Goal: Transaction & Acquisition: Purchase product/service

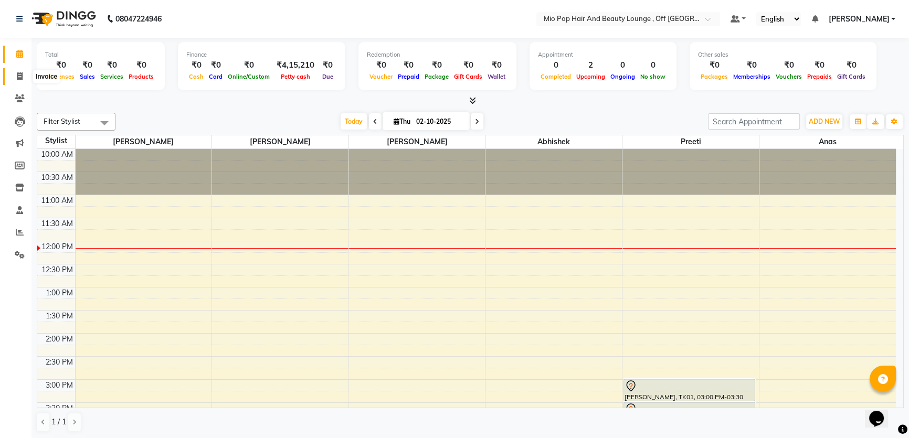
click at [19, 76] on icon at bounding box center [20, 76] width 6 height 8
select select "service"
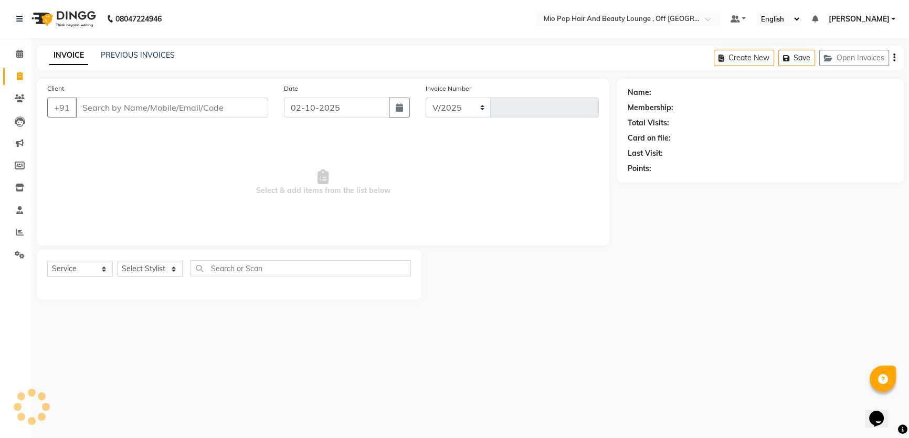
select select "6567"
type input "1580"
click at [142, 110] on input "Client" at bounding box center [173, 108] width 194 height 20
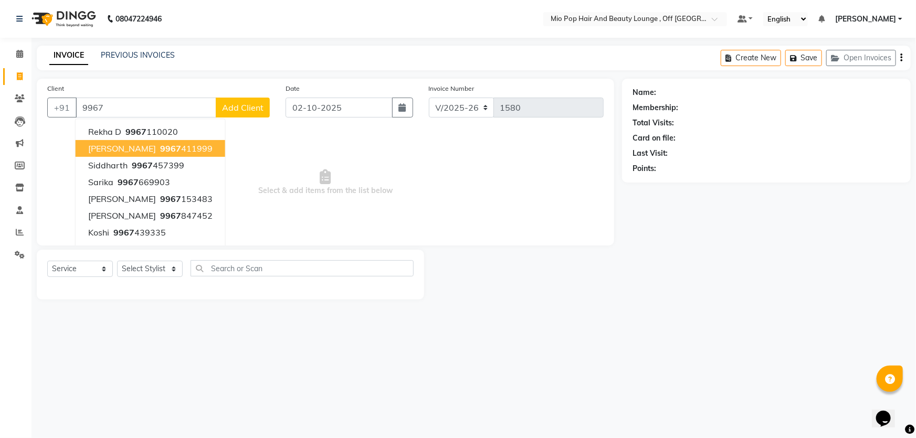
click at [177, 152] on ngb-highlight "9967 411999" at bounding box center [185, 148] width 55 height 10
type input "9967411999"
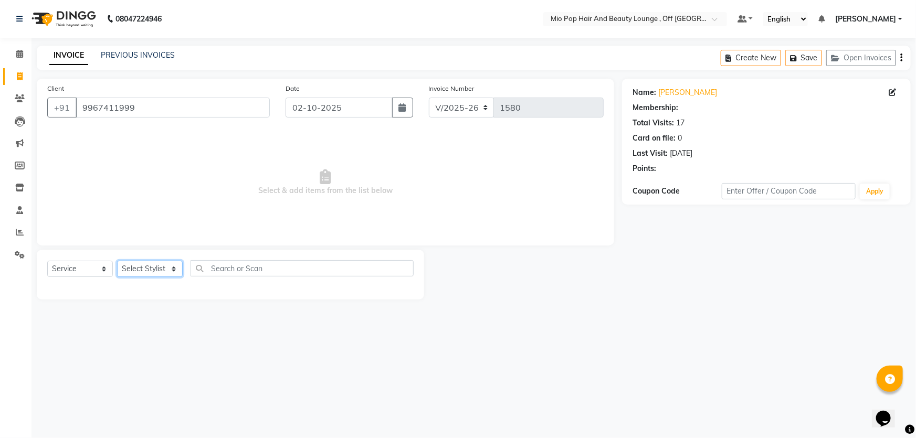
click at [166, 268] on select "Select Stylist Abhishek anas [PERSON_NAME] [PERSON_NAME] [PERSON_NAME] preeti […" at bounding box center [150, 269] width 66 height 16
select select "55180"
click at [117, 261] on select "Select Stylist Abhishek anas [PERSON_NAME] [PERSON_NAME] [PERSON_NAME] preeti […" at bounding box center [150, 269] width 66 height 16
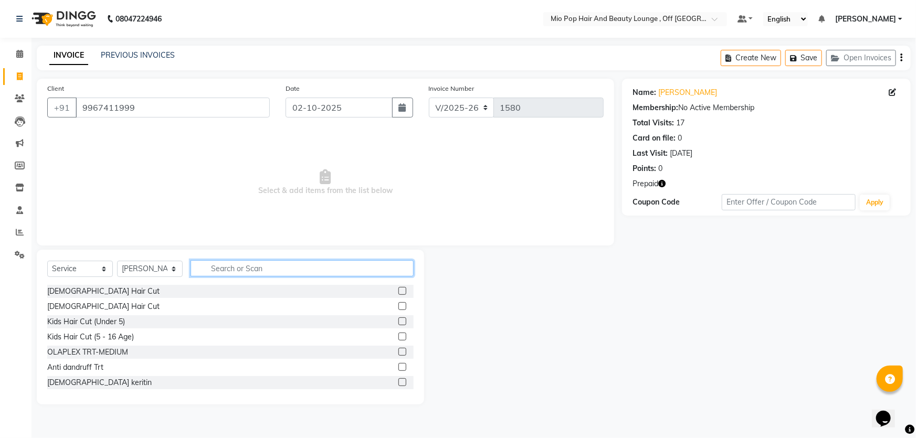
click at [212, 268] on input "text" at bounding box center [302, 268] width 223 height 16
type input "w"
type input "SPA"
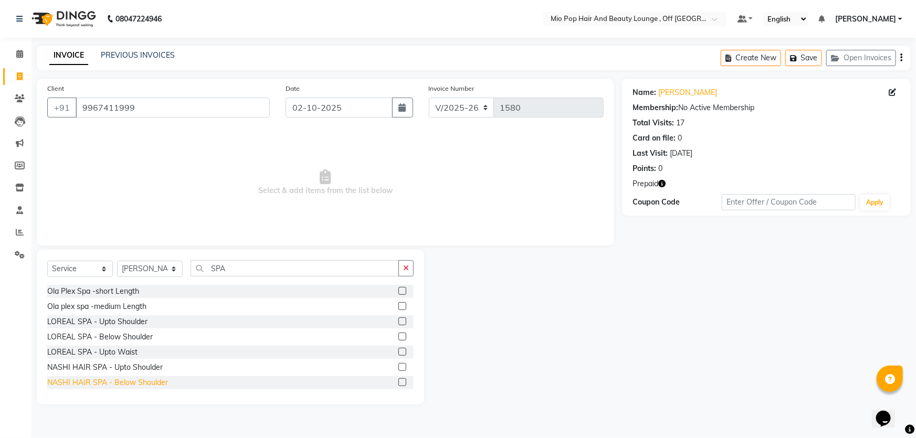
click at [120, 387] on div "NASHI HAIR SPA - Below Shoulder" at bounding box center [107, 382] width 121 height 11
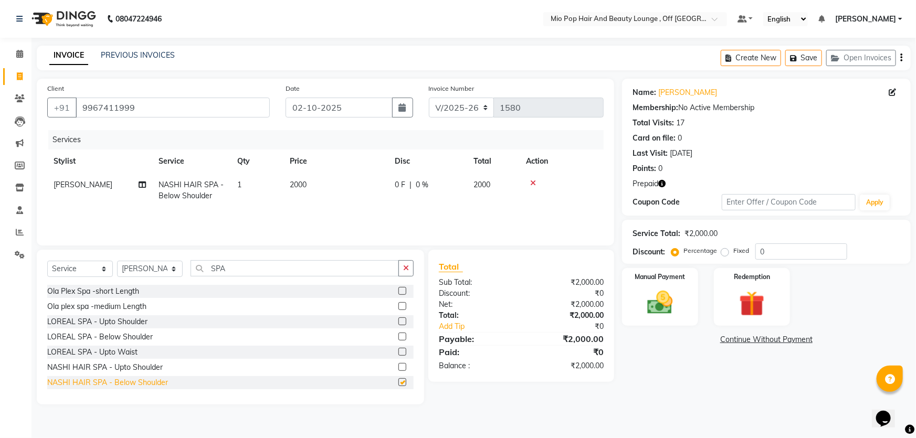
checkbox input "false"
click at [424, 190] on span "0 %" at bounding box center [422, 184] width 13 height 11
select select "55180"
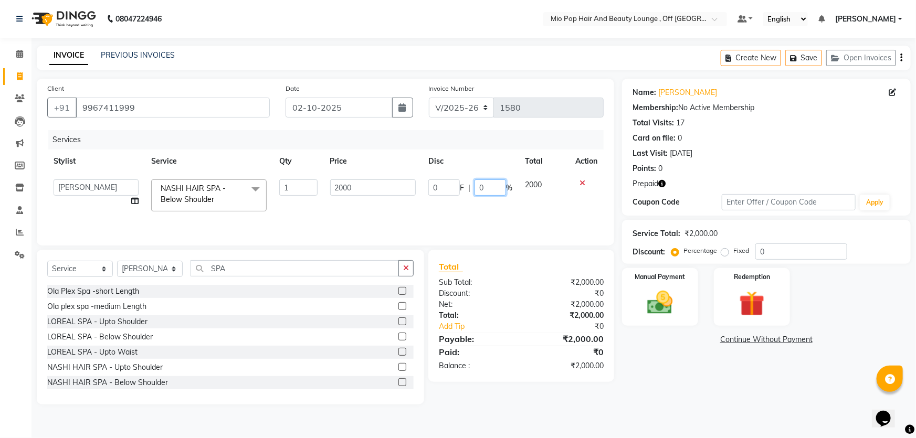
click at [494, 190] on input "0" at bounding box center [489, 187] width 31 height 16
type input "50"
click at [519, 203] on td "2000" at bounding box center [544, 195] width 50 height 45
select select "55180"
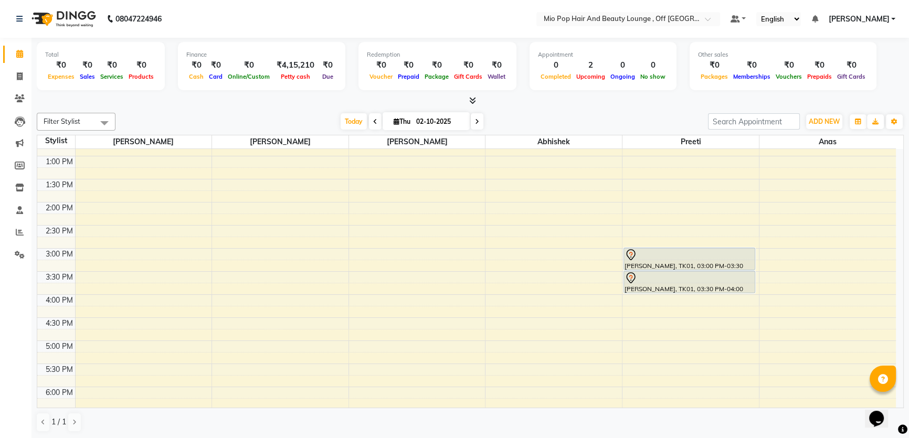
scroll to position [143, 0]
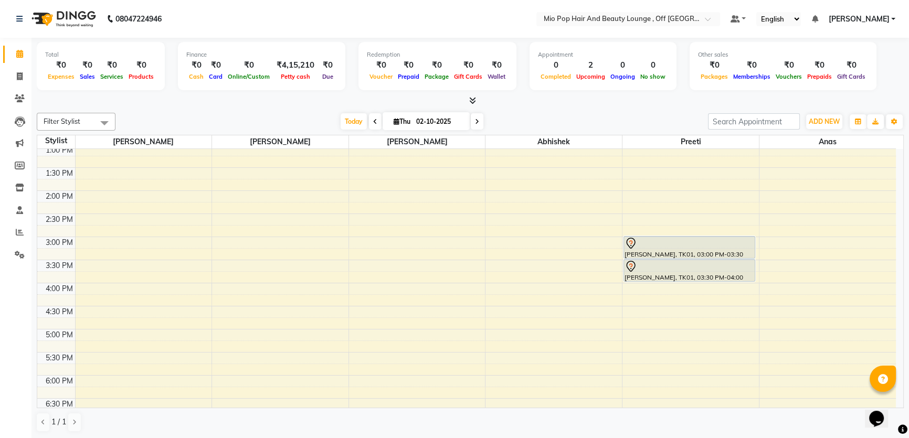
click at [477, 119] on icon at bounding box center [477, 122] width 4 height 6
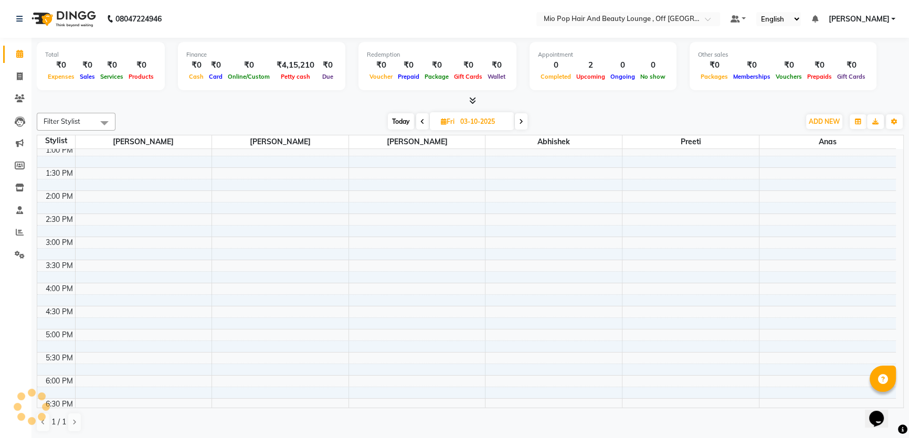
scroll to position [92, 0]
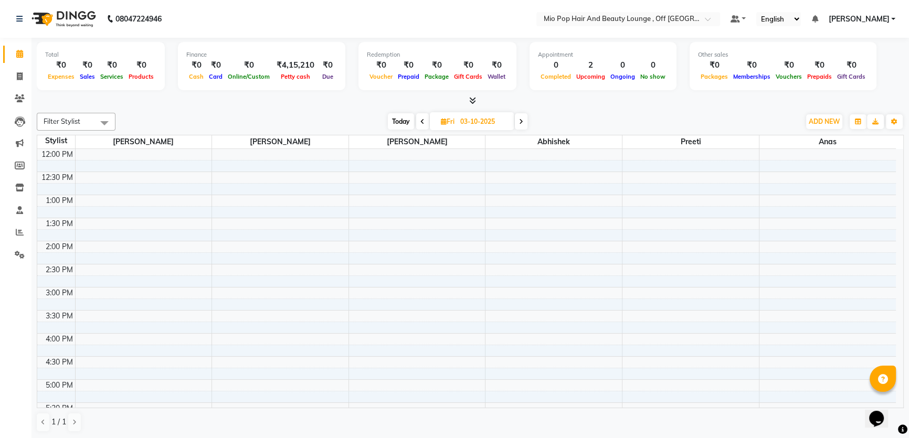
click at [524, 122] on span at bounding box center [521, 121] width 13 height 16
type input "04-10-2025"
click at [236, 241] on div "10:00 AM 10:30 AM 11:00 AM 11:30 AM 12:00 PM 12:30 PM 1:00 PM 1:30 PM 2:00 PM 2…" at bounding box center [466, 283] width 859 height 554
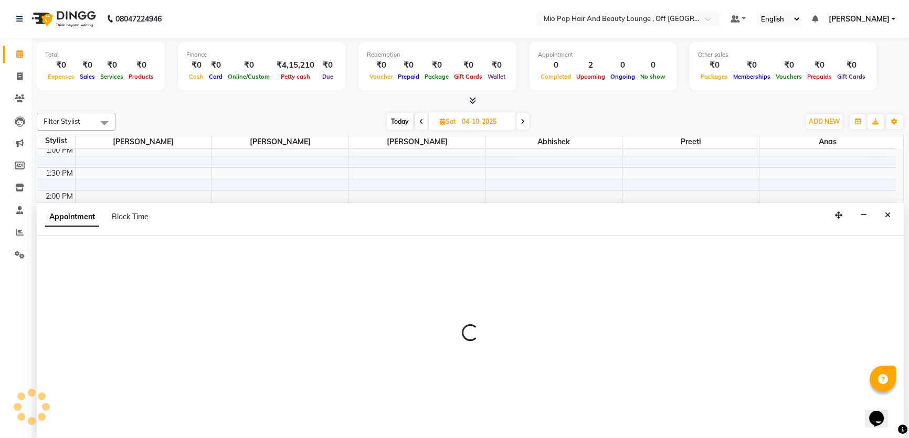
select select "55180"
select select "tentative"
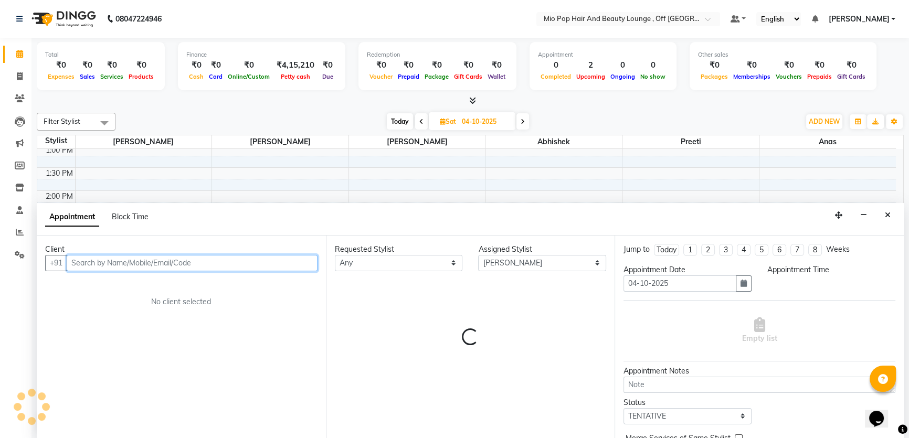
select select "900"
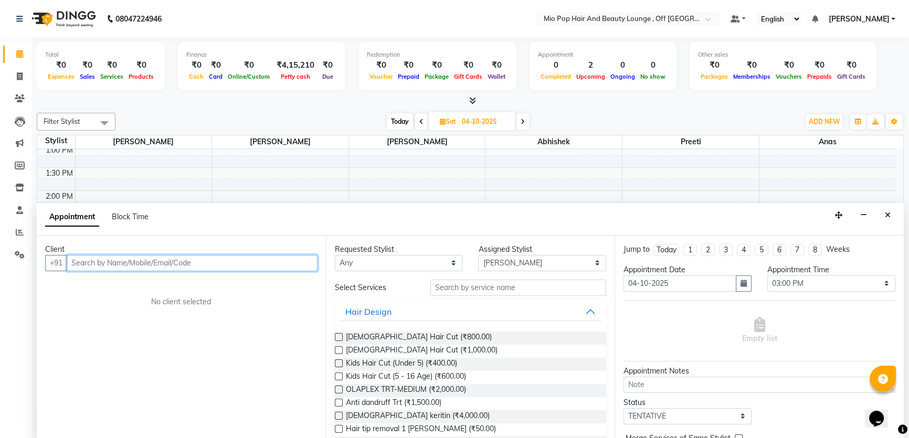
scroll to position [0, 0]
click at [139, 260] on input "text" at bounding box center [192, 263] width 251 height 16
click at [895, 214] on button "Close" at bounding box center [887, 215] width 15 height 16
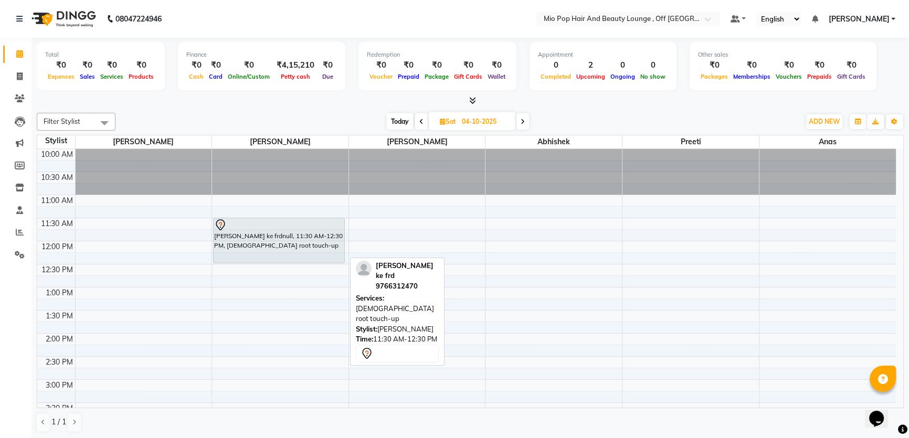
scroll to position [47, 0]
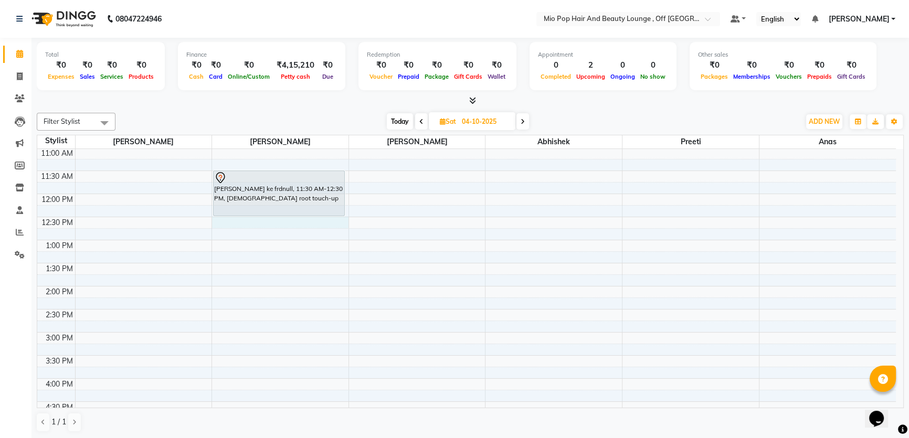
click at [235, 223] on div "10:00 AM 10:30 AM 11:00 AM 11:30 AM 12:00 PM 12:30 PM 1:00 PM 1:30 PM 2:00 PM 2…" at bounding box center [466, 379] width 859 height 554
select select "55180"
select select "tentative"
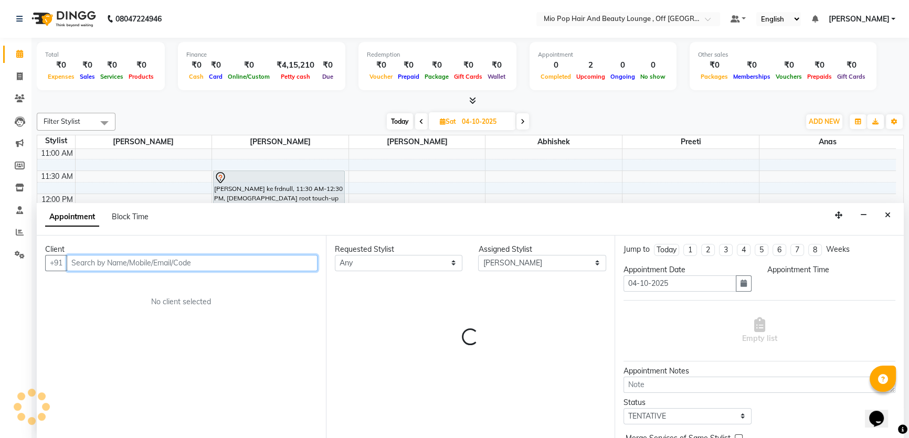
select select "750"
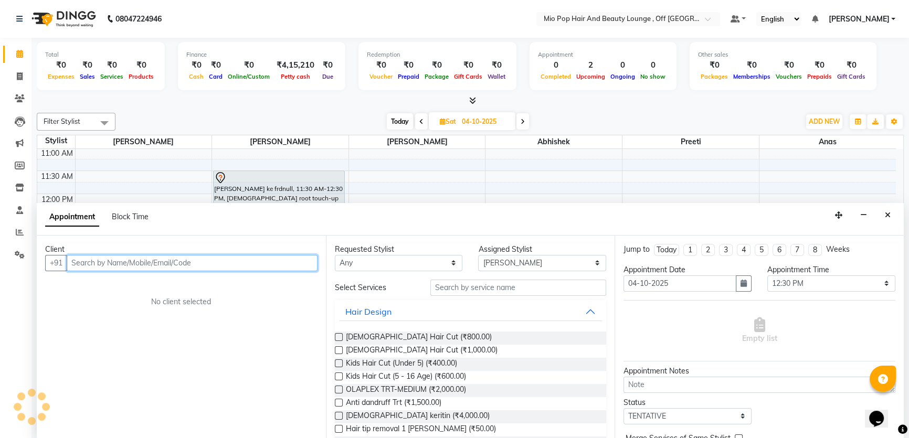
scroll to position [0, 0]
click at [169, 257] on input "text" at bounding box center [192, 263] width 251 height 16
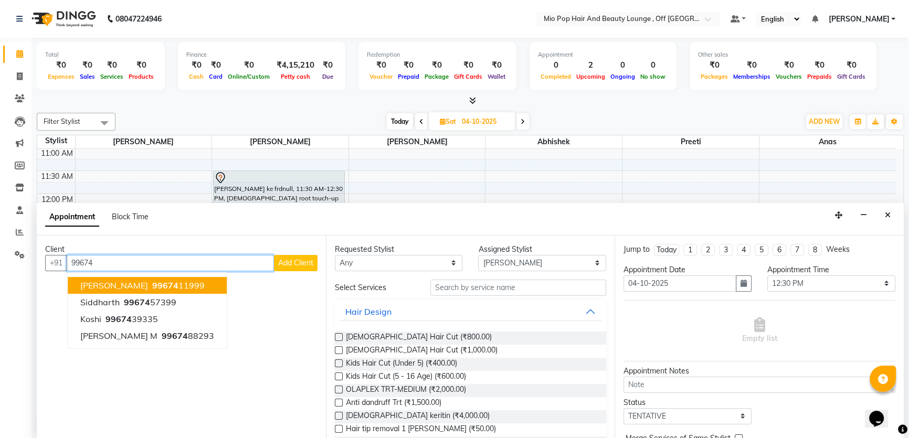
click at [171, 283] on ngb-highlight "99674 11999" at bounding box center [177, 285] width 55 height 10
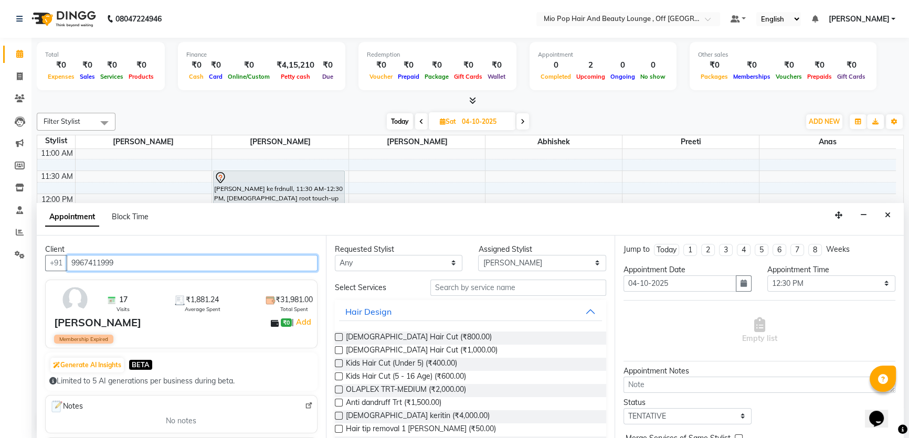
type input "9967411999"
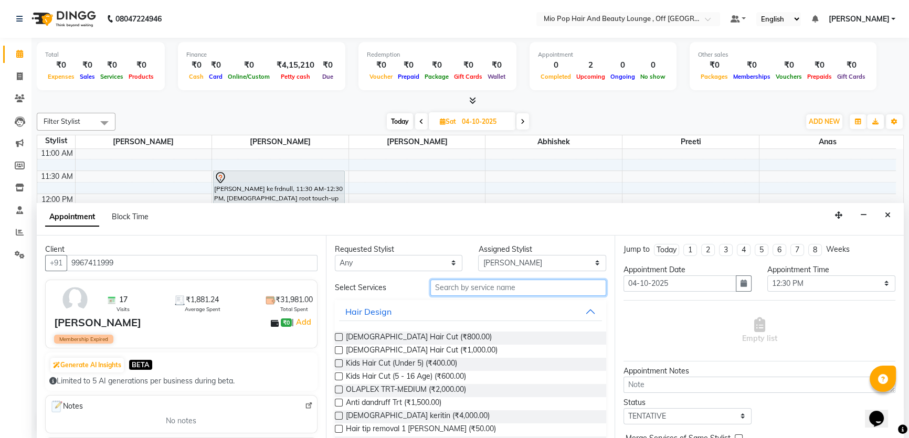
click at [522, 294] on input "text" at bounding box center [518, 288] width 176 height 16
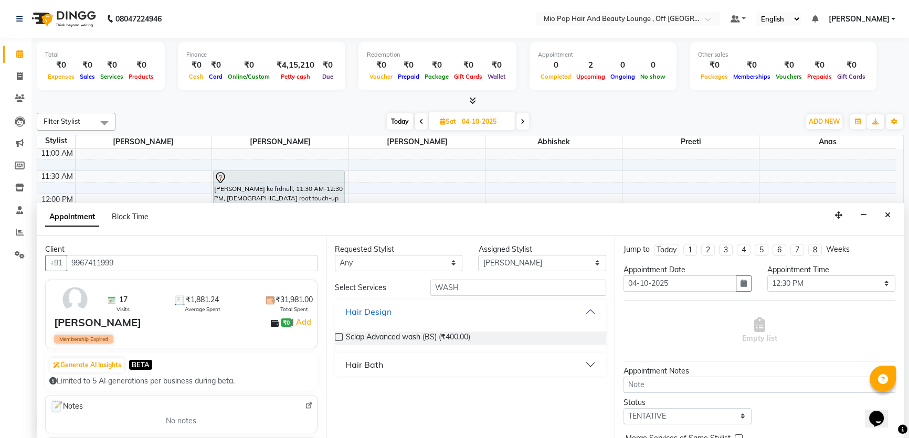
click at [403, 309] on button "Hair Design" at bounding box center [470, 311] width 263 height 19
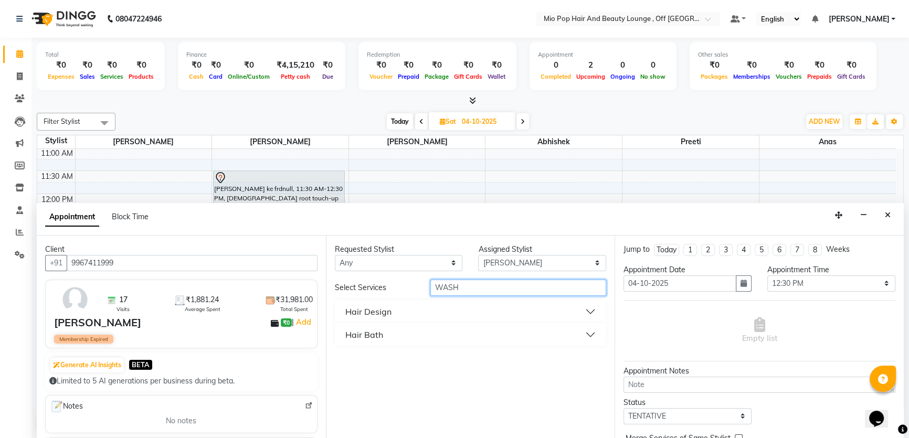
click at [468, 285] on input "WASH" at bounding box center [518, 288] width 176 height 16
type input "WA"
click at [456, 333] on button "Hair Bath" at bounding box center [470, 334] width 263 height 19
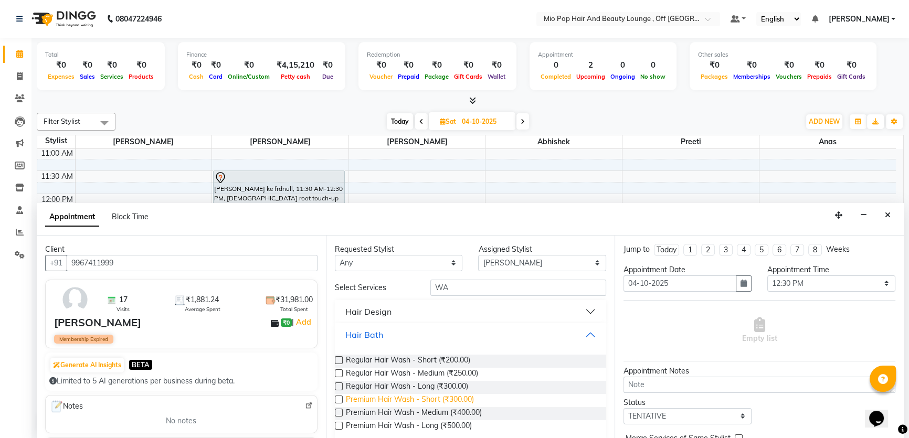
scroll to position [47, 0]
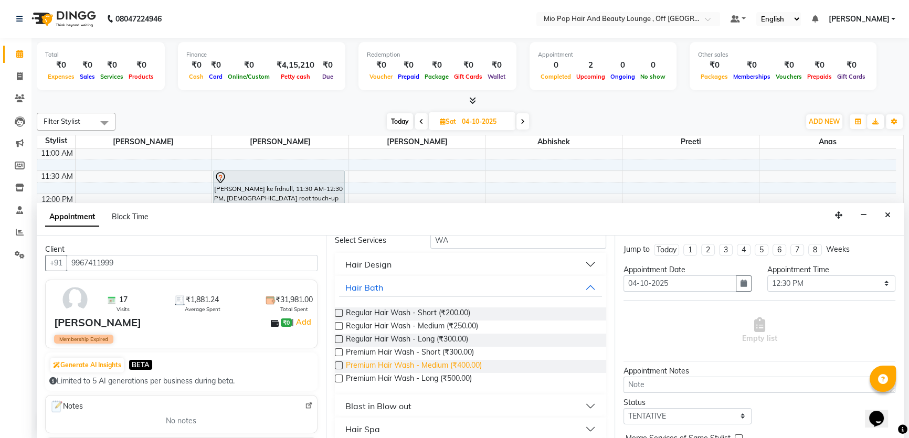
click at [368, 367] on span "Premium Hair Wash - Medium (₹400.00)" at bounding box center [414, 366] width 136 height 13
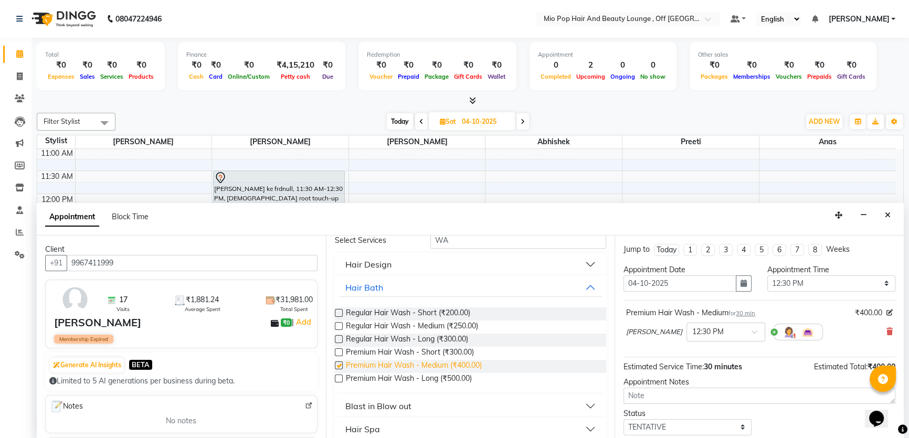
checkbox input "false"
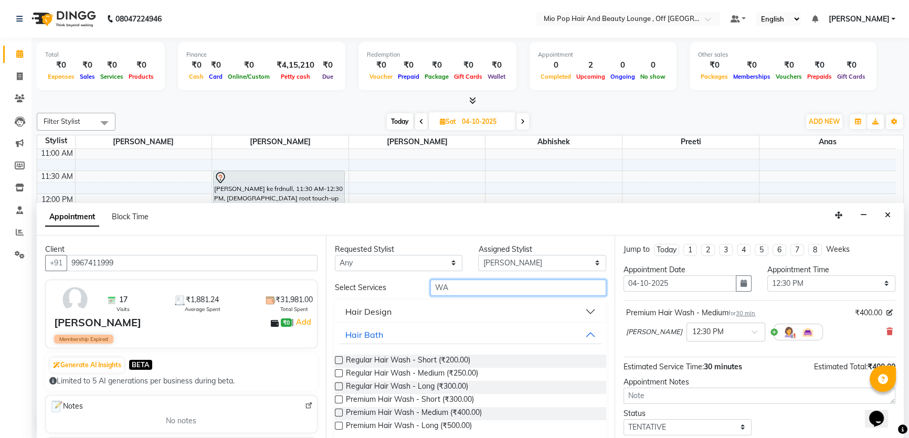
click at [481, 287] on input "WA" at bounding box center [518, 288] width 176 height 16
type input "W"
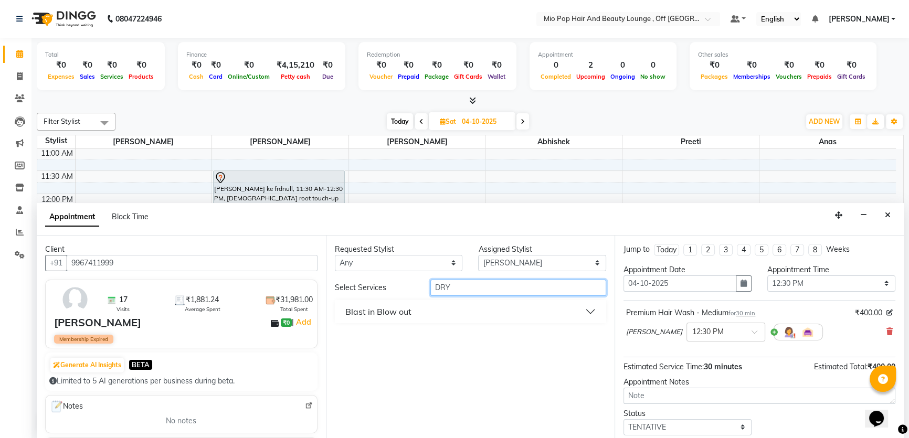
type input "DRY"
click at [507, 306] on button "Blast in Blow out" at bounding box center [470, 311] width 263 height 19
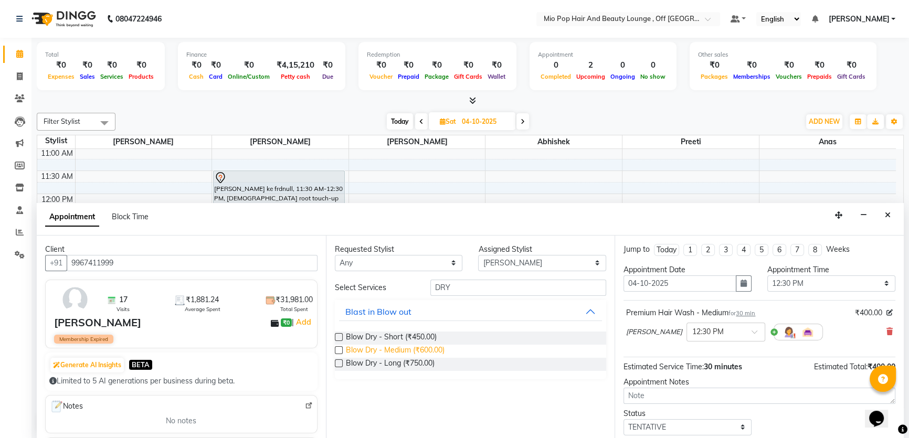
click at [441, 346] on span "Blow Dry - Medium (₹600.00)" at bounding box center [395, 351] width 99 height 13
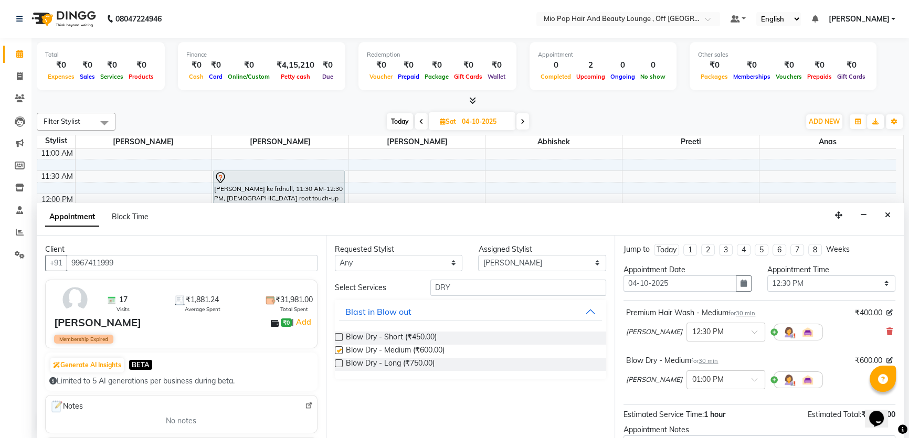
checkbox input "false"
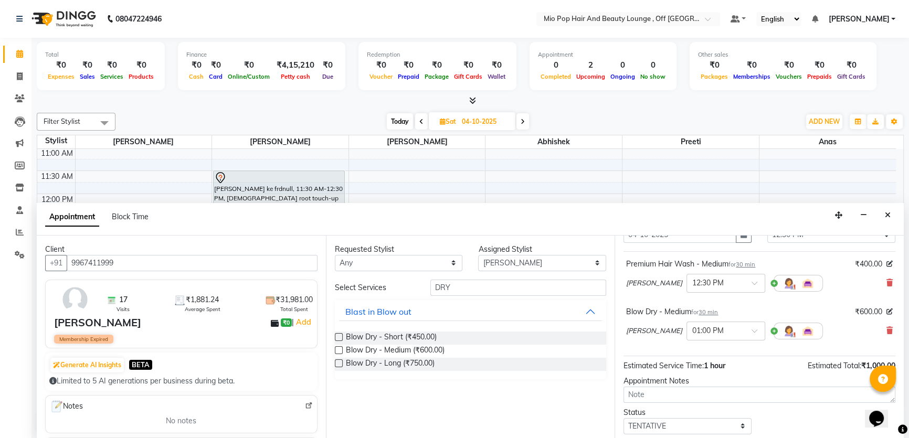
scroll to position [110, 0]
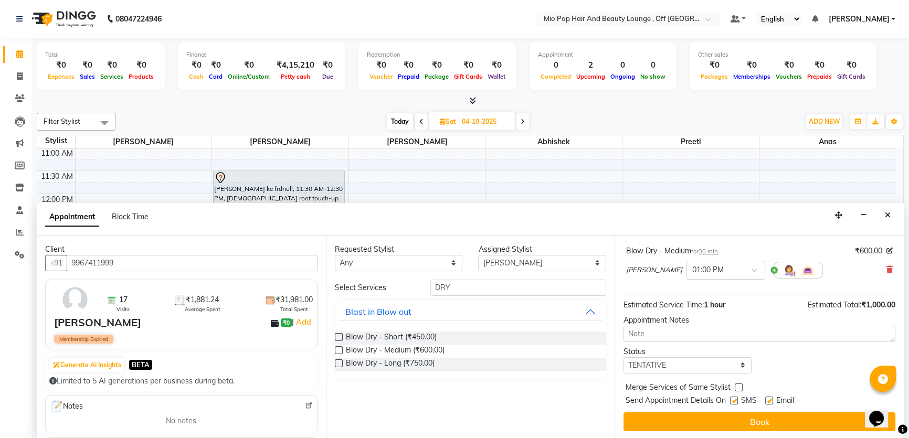
click at [696, 420] on button "Book" at bounding box center [759, 422] width 272 height 19
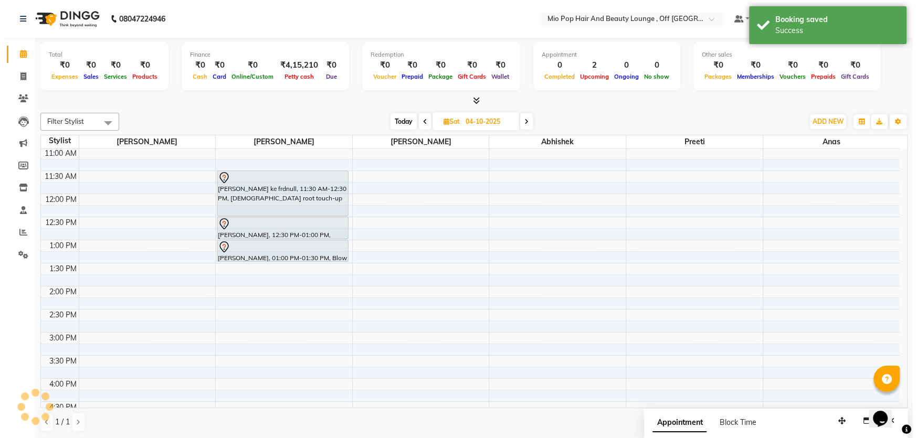
scroll to position [0, 0]
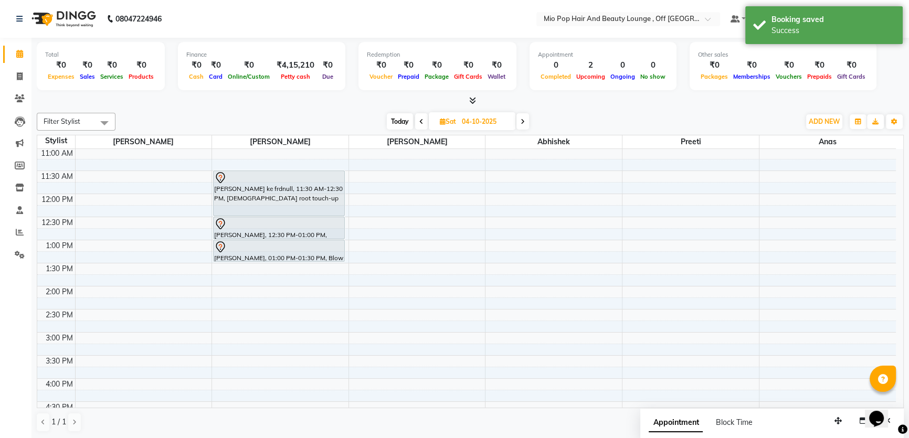
click at [25, 61] on link "Calendar" at bounding box center [15, 54] width 25 height 17
click at [23, 69] on link "Invoice" at bounding box center [15, 76] width 25 height 17
select select "6567"
select select "service"
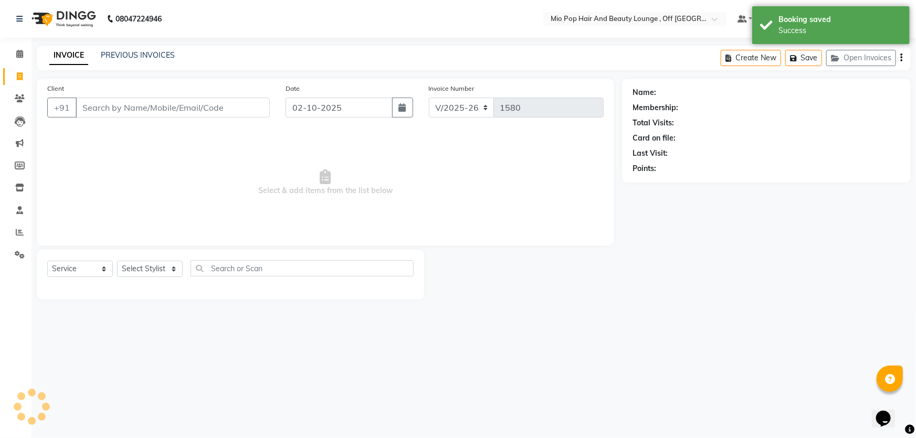
click at [89, 110] on input "Client" at bounding box center [173, 108] width 194 height 20
click at [156, 272] on select "Select Stylist Abhishek anas [PERSON_NAME] [PERSON_NAME] [PERSON_NAME] preeti […" at bounding box center [150, 269] width 66 height 16
select select "55180"
click at [117, 261] on select "Select Stylist Abhishek anas [PERSON_NAME] [PERSON_NAME] [PERSON_NAME] preeti […" at bounding box center [150, 269] width 66 height 16
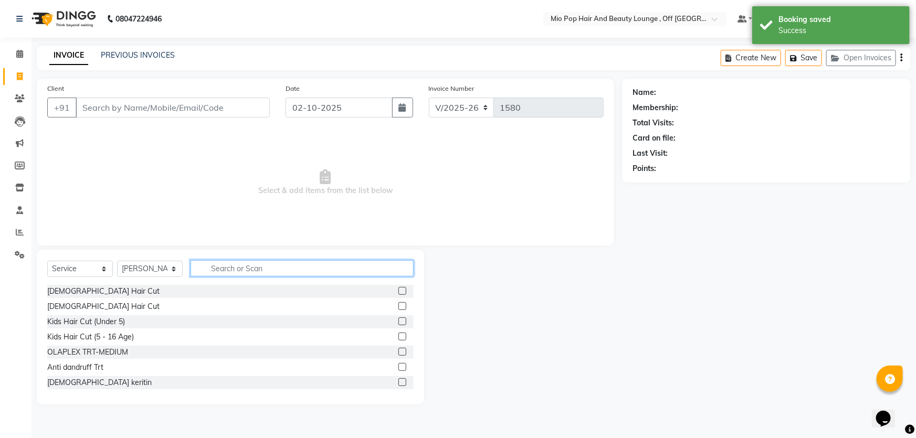
click at [224, 272] on input "text" at bounding box center [302, 268] width 223 height 16
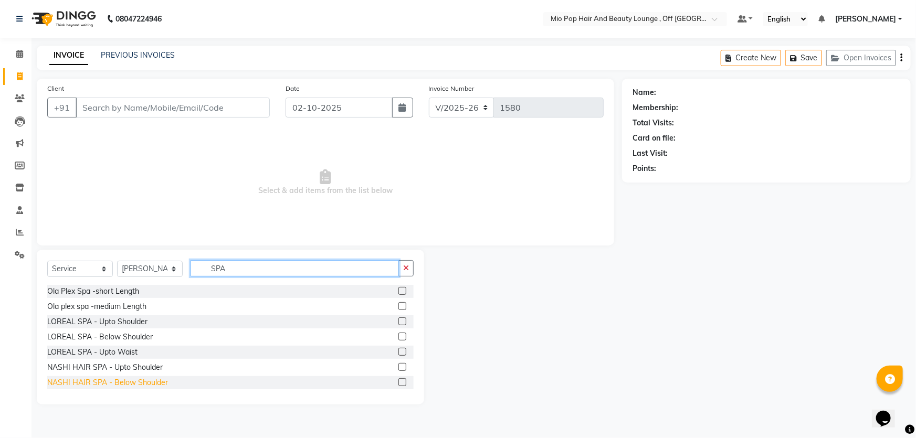
type input "SPA"
click at [149, 385] on div "NASHI HAIR SPA - Below Shoulder" at bounding box center [107, 382] width 121 height 11
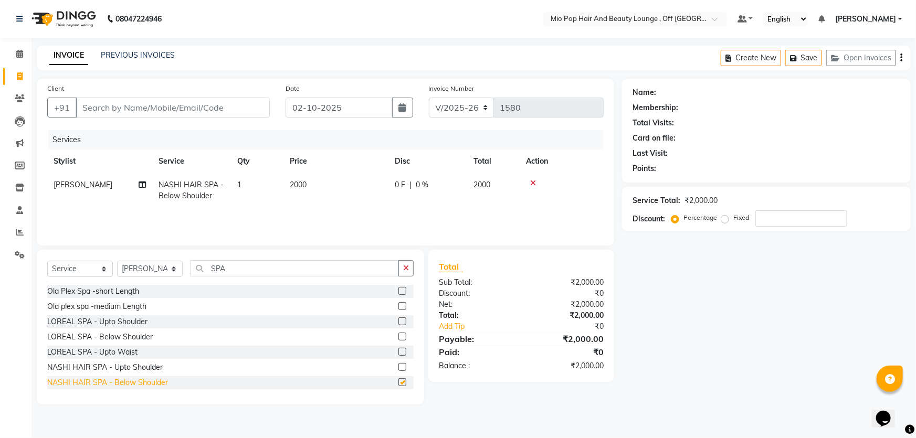
checkbox input "false"
click at [426, 187] on span "0 %" at bounding box center [422, 184] width 13 height 11
select select "55180"
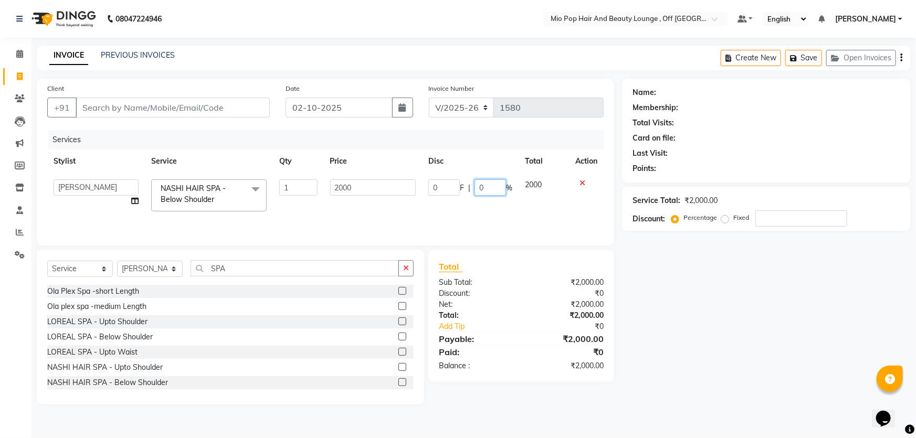
click at [493, 192] on input "0" at bounding box center [489, 187] width 31 height 16
type input "099"
click at [136, 106] on input "Client" at bounding box center [173, 108] width 194 height 20
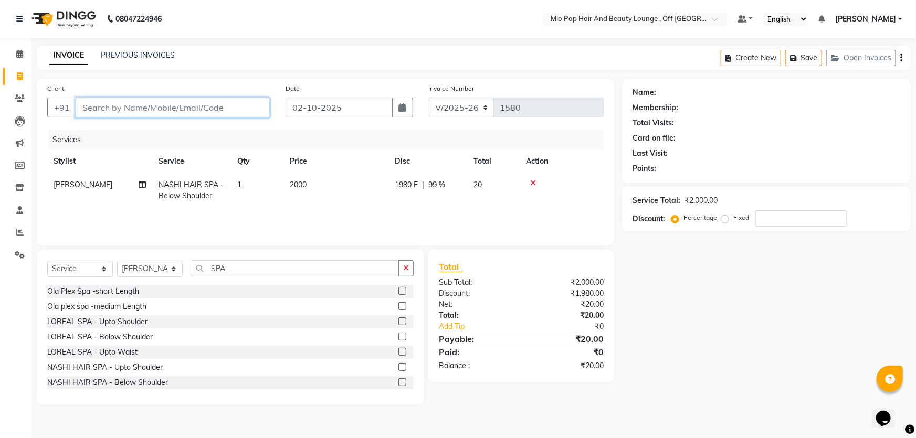
type input "9"
type input "0"
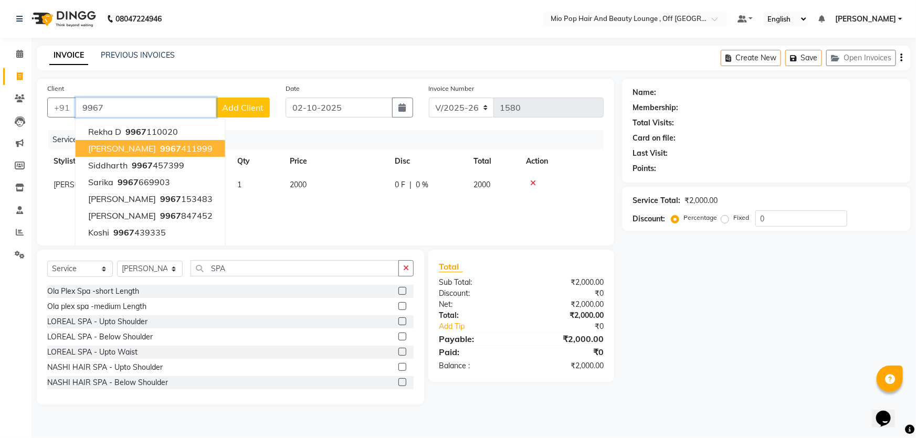
click at [123, 146] on span "[PERSON_NAME]" at bounding box center [122, 148] width 68 height 10
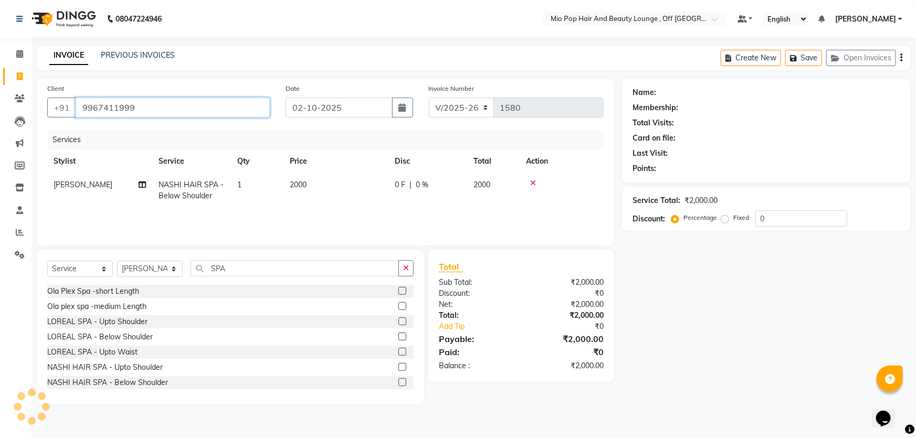
type input "9967411999"
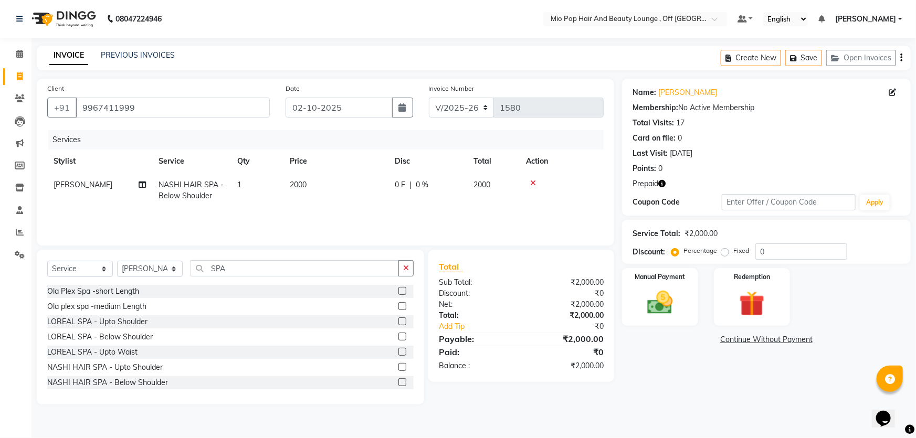
click at [410, 184] on span "|" at bounding box center [410, 184] width 2 height 11
select select "55180"
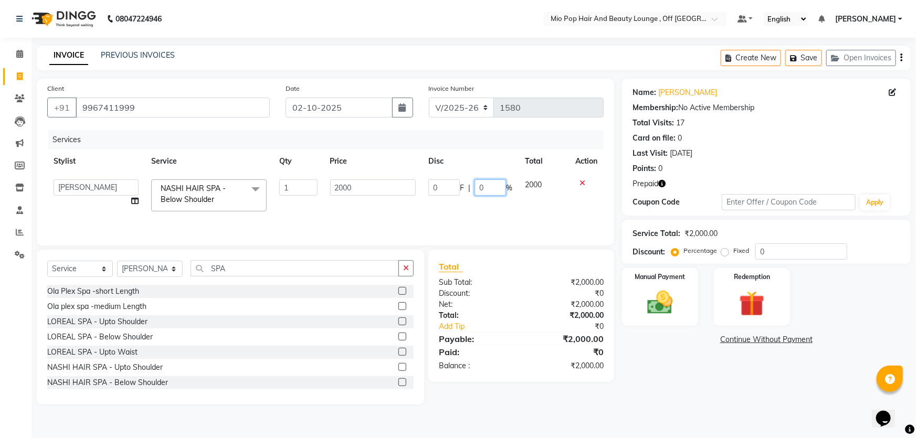
click at [487, 188] on input "0" at bounding box center [489, 187] width 31 height 16
type input "50"
click at [483, 213] on div "Services Stylist Service Qty Price Disc Total Action Abhishek anas [PERSON_NAME…" at bounding box center [325, 182] width 556 height 105
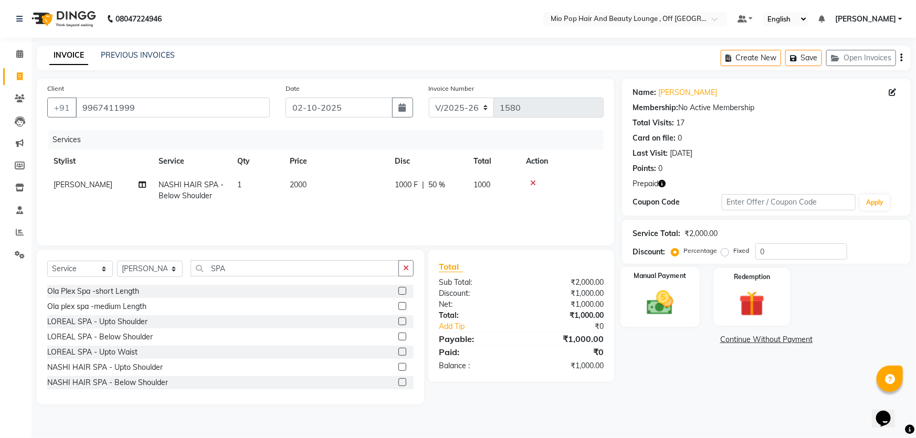
click at [668, 289] on img at bounding box center [660, 303] width 43 height 30
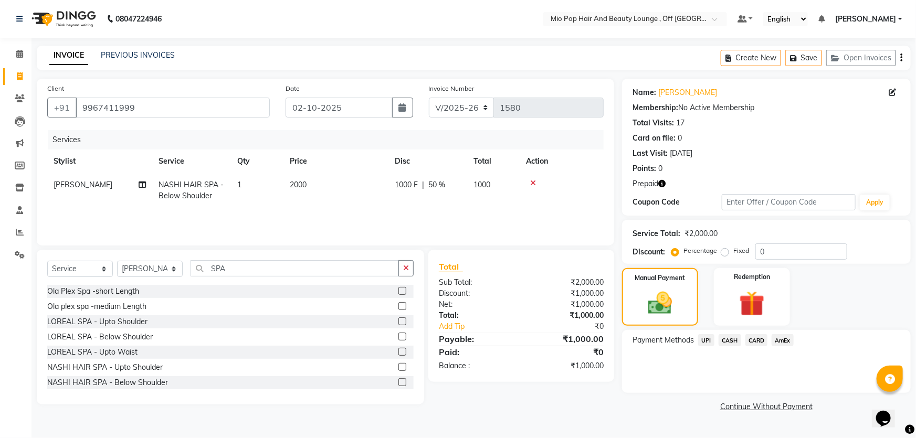
click at [705, 342] on span "UPI" at bounding box center [706, 340] width 16 height 12
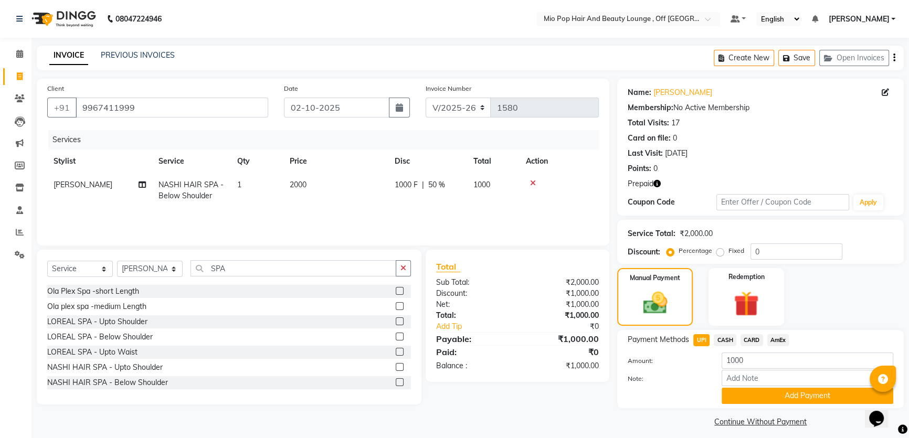
scroll to position [6, 0]
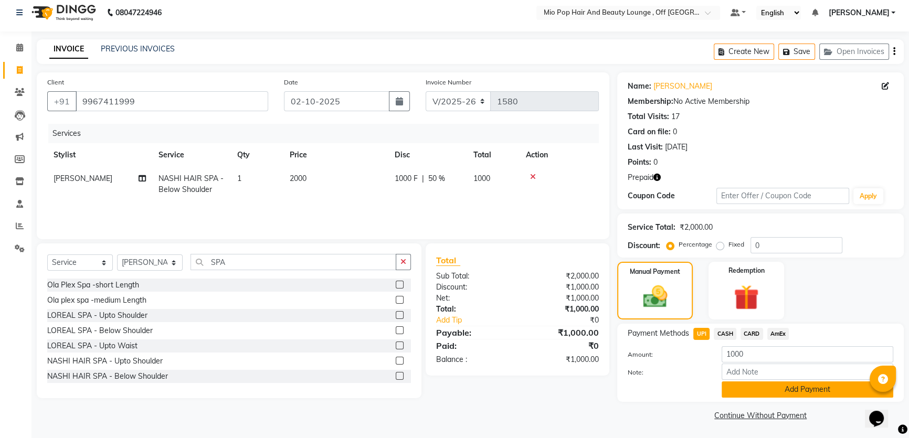
click at [746, 388] on button "Add Payment" at bounding box center [808, 390] width 172 height 16
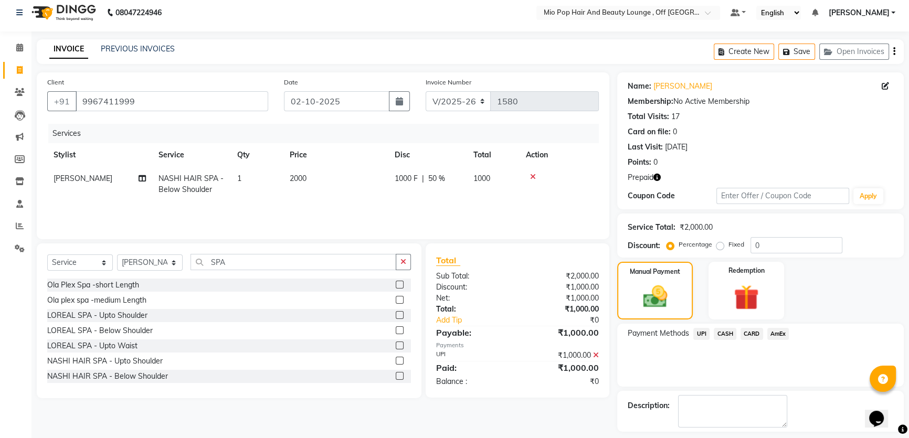
scroll to position [50, 0]
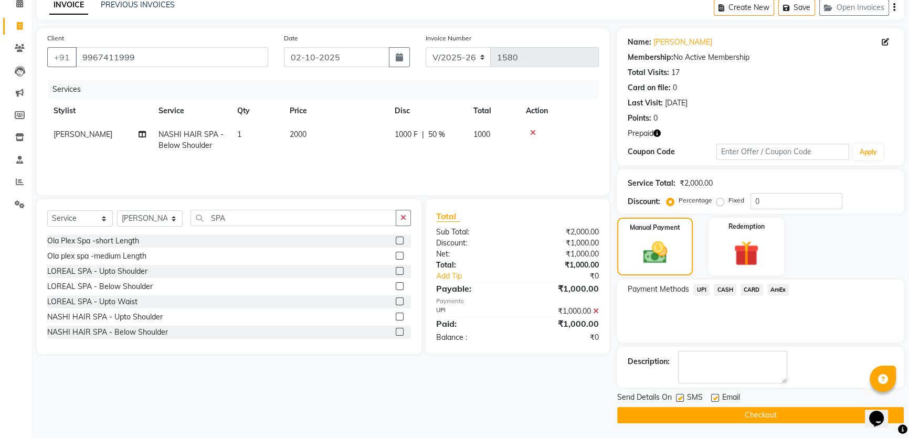
click at [695, 407] on button "Checkout" at bounding box center [760, 415] width 287 height 16
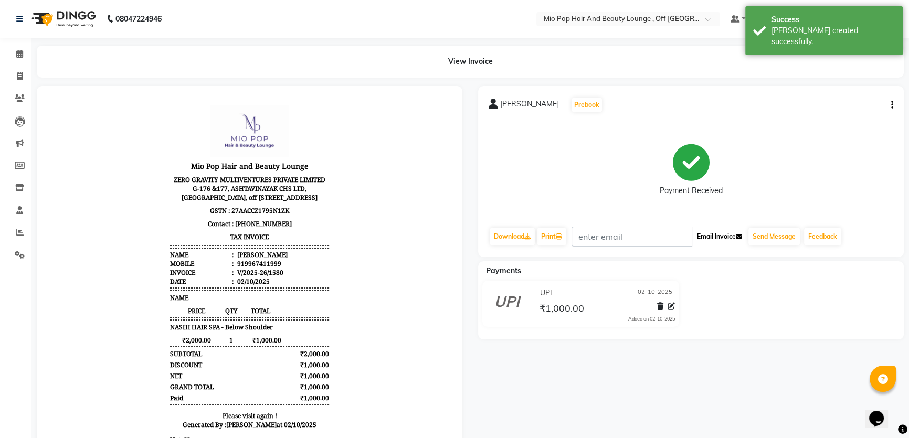
click at [725, 230] on button "Email Invoice" at bounding box center [720, 237] width 54 height 18
click at [767, 231] on button "Send Message" at bounding box center [773, 237] width 51 height 18
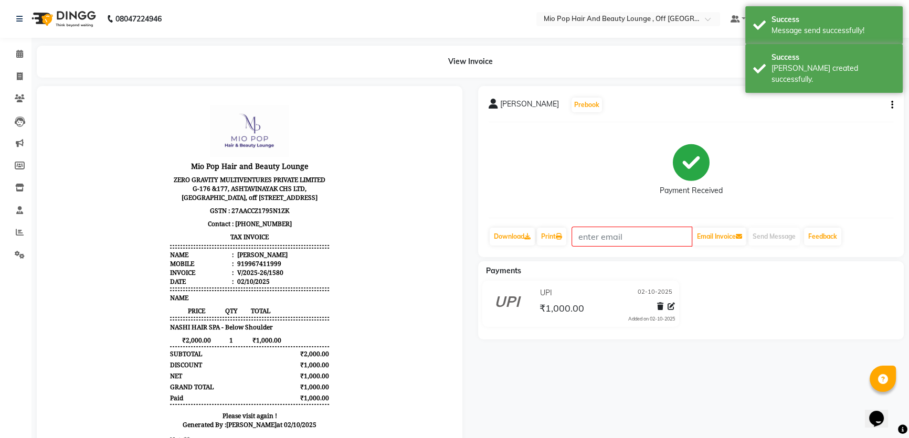
scroll to position [8, 0]
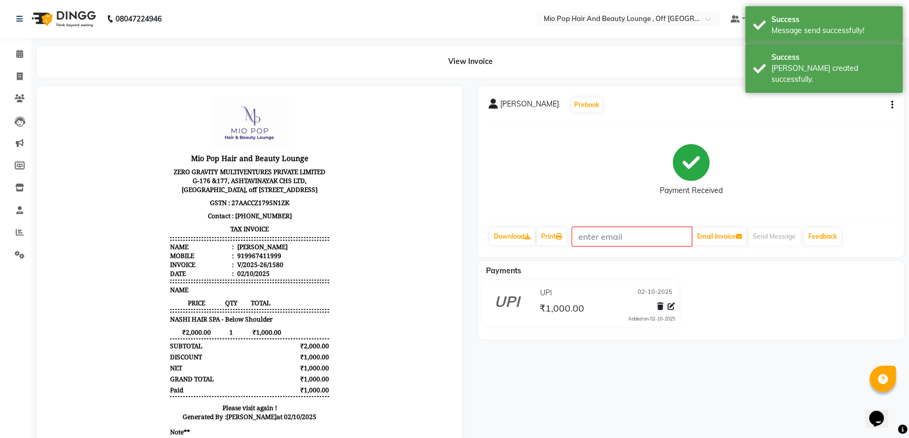
select select "service"
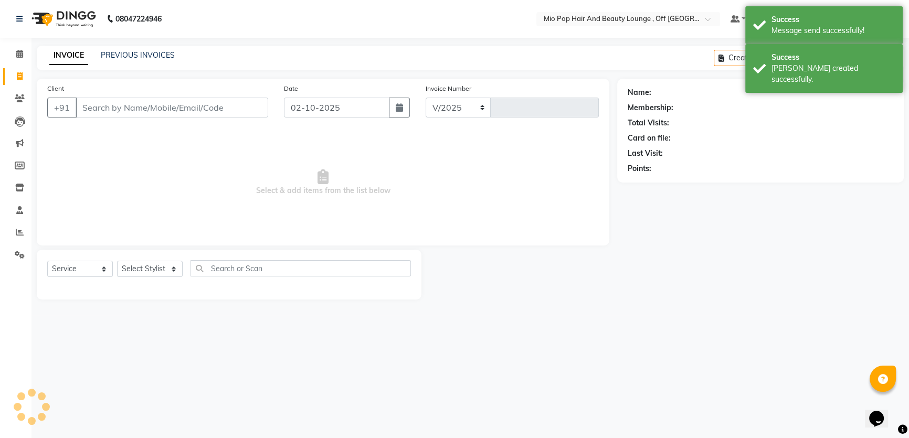
select select "6567"
type input "1581"
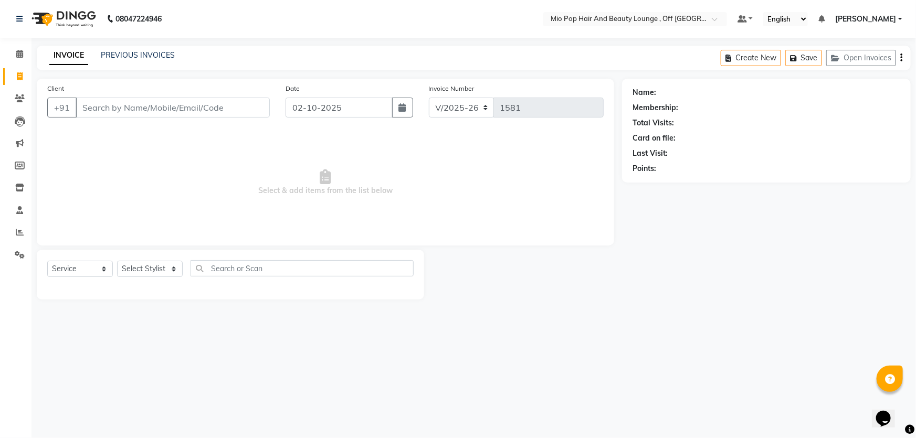
drag, startPoint x: 0, startPoint y: 240, endPoint x: 0, endPoint y: 274, distance: 33.6
drag, startPoint x: 0, startPoint y: 274, endPoint x: 604, endPoint y: 338, distance: 607.5
click at [604, 338] on div "08047224946 Select Location × Mio Pop Hair And Beauty Lounge , Off New Link Roa…" at bounding box center [458, 219] width 916 height 438
click at [17, 57] on icon at bounding box center [19, 54] width 7 height 8
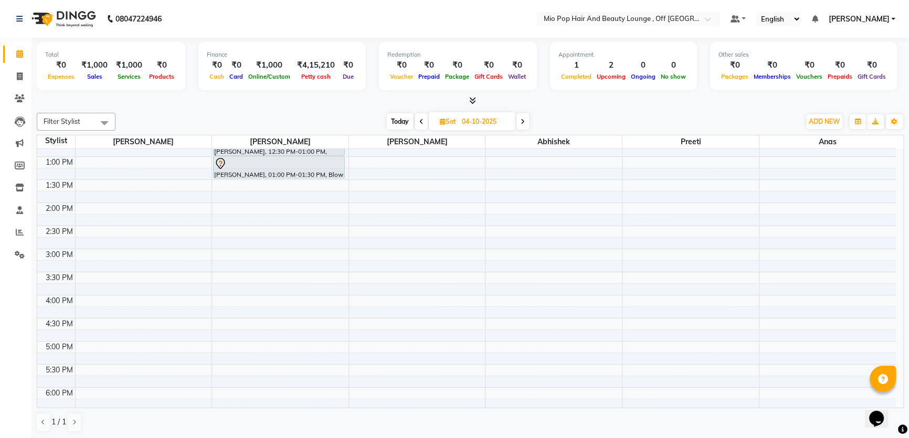
scroll to position [143, 0]
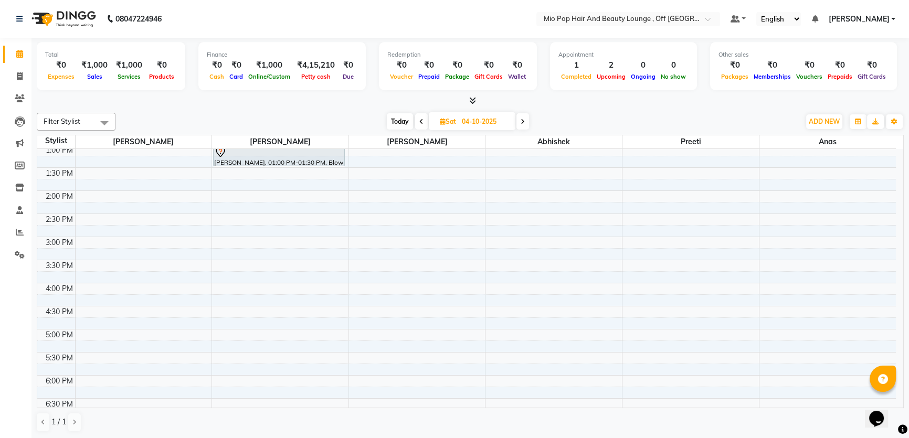
click at [419, 125] on span at bounding box center [421, 121] width 13 height 16
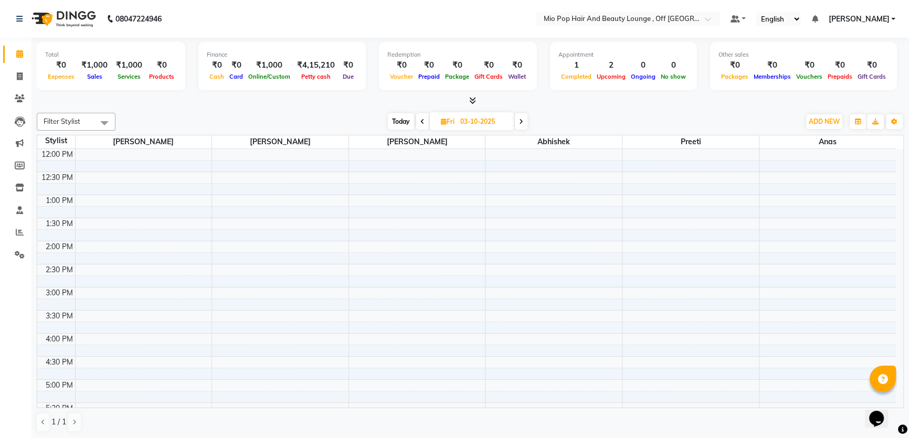
click at [419, 121] on span at bounding box center [422, 121] width 13 height 16
type input "02-10-2025"
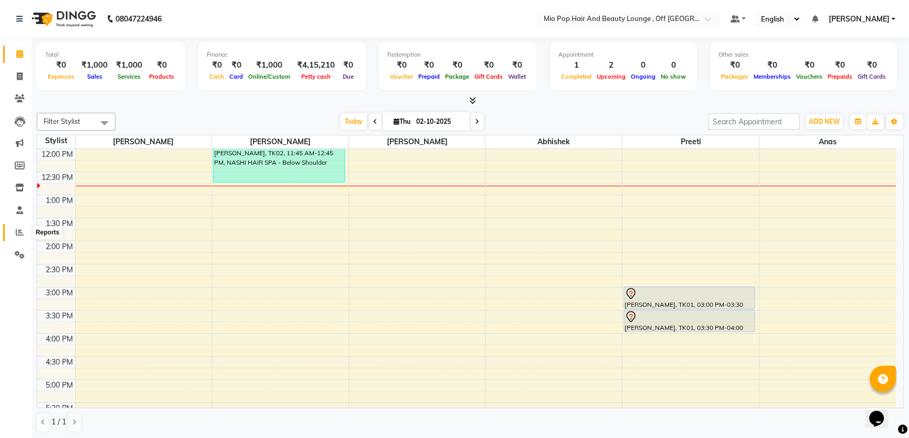
click at [20, 227] on span at bounding box center [19, 233] width 18 height 12
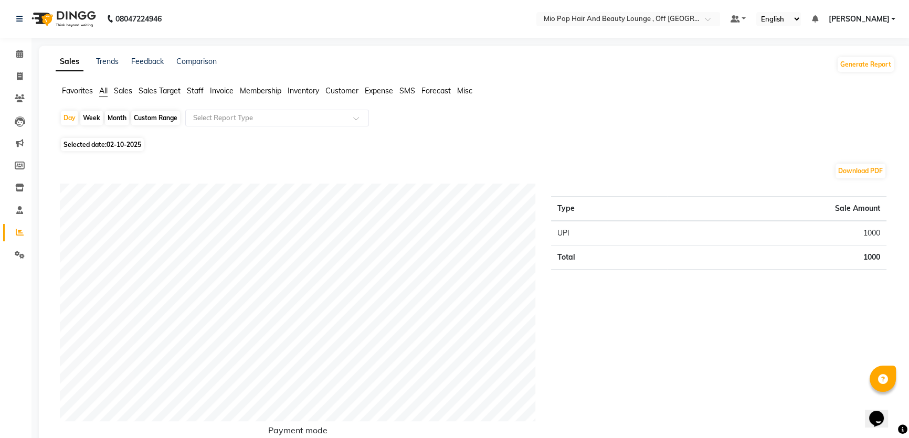
click at [113, 112] on div "Month" at bounding box center [117, 118] width 24 height 15
select select "10"
select select "2025"
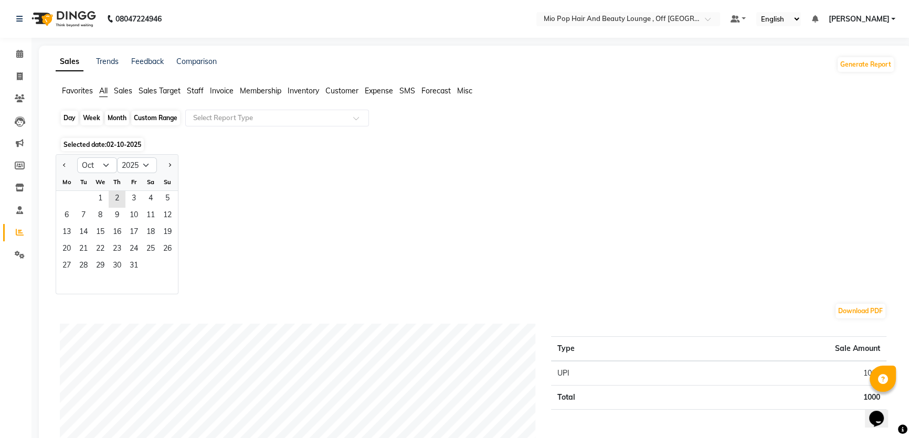
click at [117, 115] on div "Month" at bounding box center [117, 118] width 24 height 15
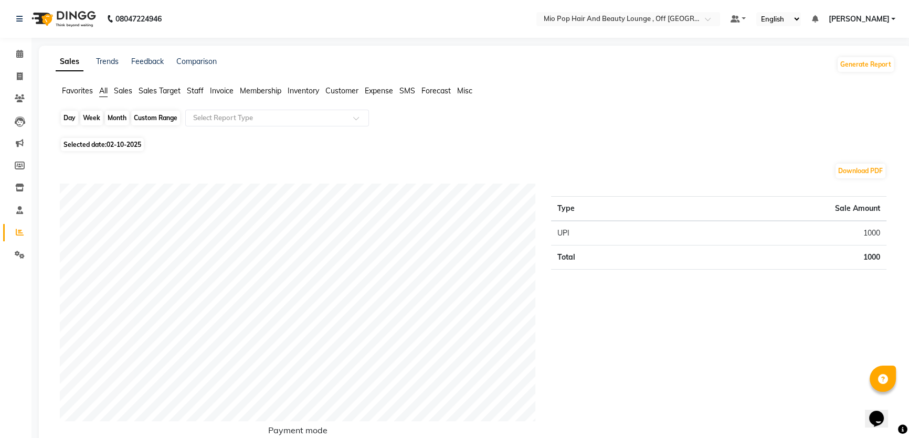
click at [118, 118] on div "Month" at bounding box center [117, 118] width 24 height 15
select select "10"
select select "2025"
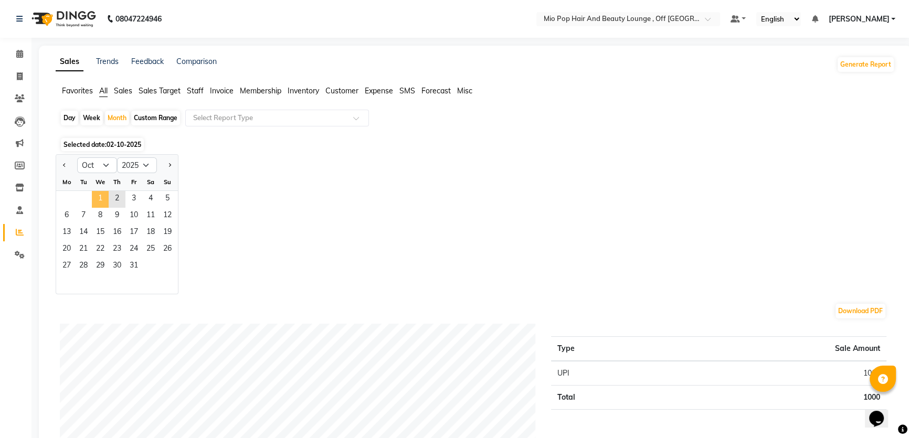
click at [99, 195] on span "1" at bounding box center [100, 199] width 17 height 17
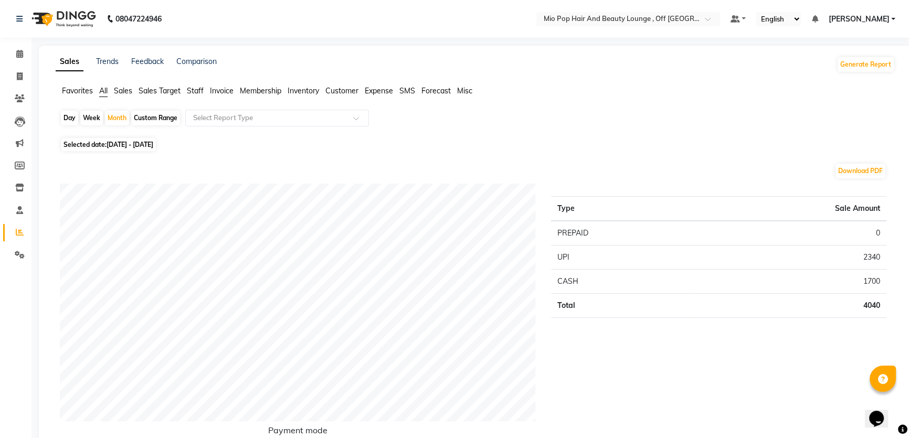
click at [70, 111] on div "Day" at bounding box center [69, 118] width 17 height 15
select select "10"
select select "2025"
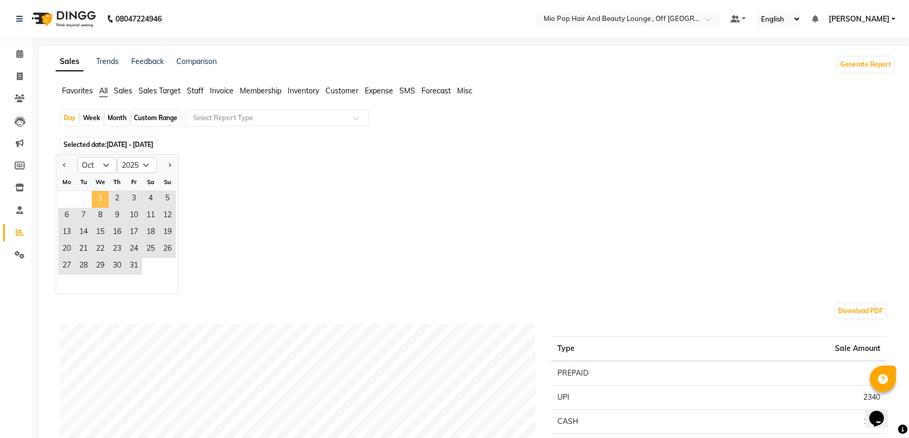
click at [96, 196] on span "1" at bounding box center [100, 199] width 17 height 17
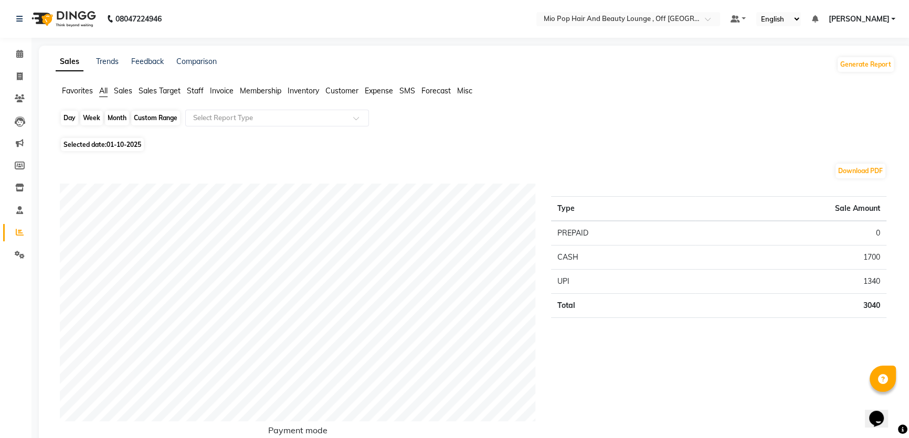
click at [70, 118] on div "Day" at bounding box center [69, 118] width 17 height 15
select select "10"
select select "2025"
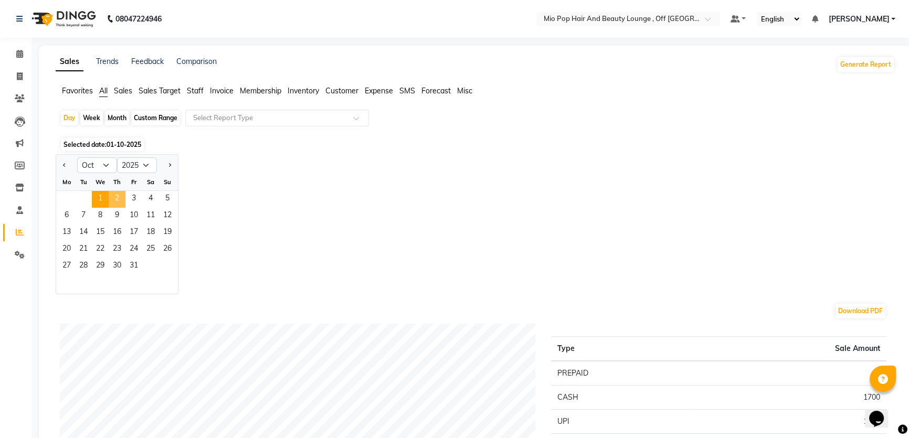
click at [114, 195] on span "2" at bounding box center [117, 199] width 17 height 17
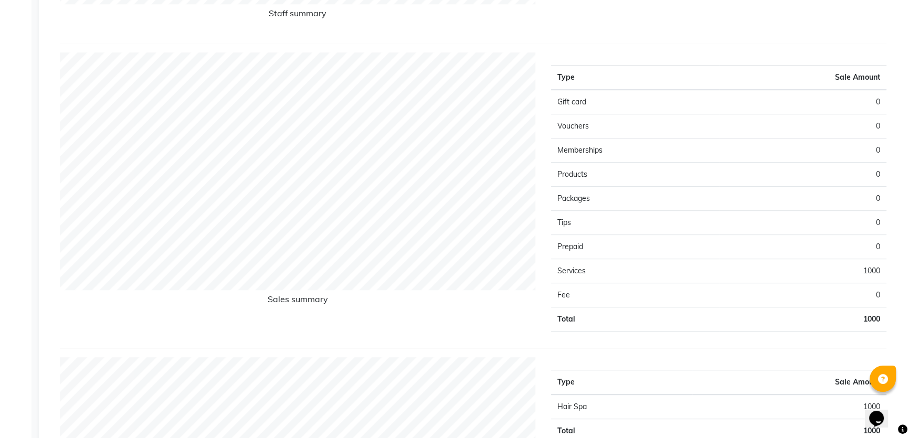
scroll to position [942, 0]
